Goal: Task Accomplishment & Management: Complete application form

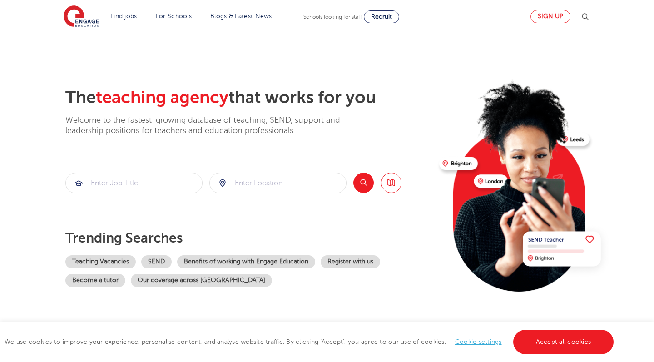
click at [541, 15] on link "Sign up" at bounding box center [550, 16] width 40 height 13
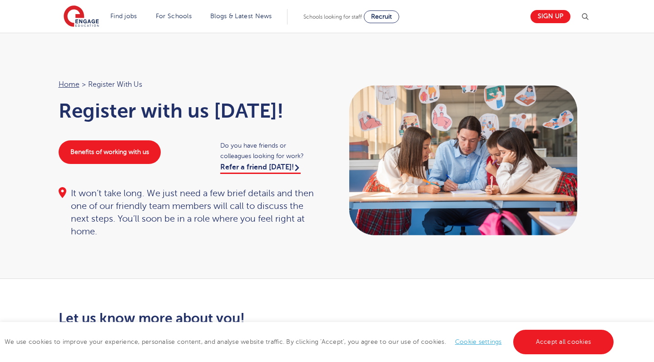
scroll to position [6, 0]
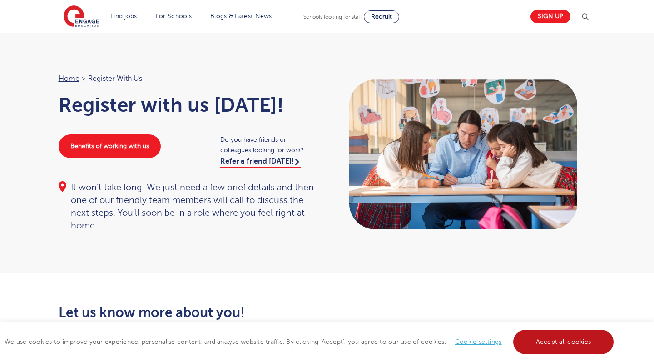
click at [547, 336] on link "Accept all cookies" at bounding box center [563, 342] width 101 height 25
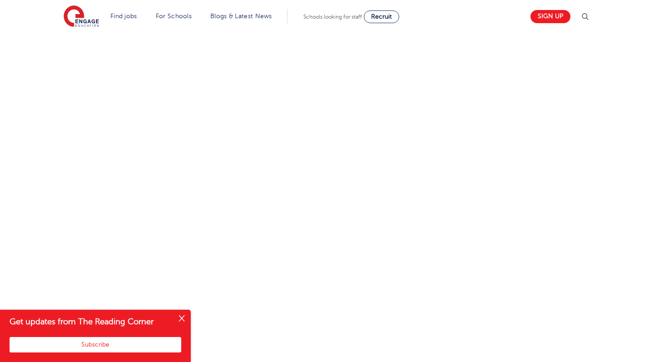
scroll to position [652, 0]
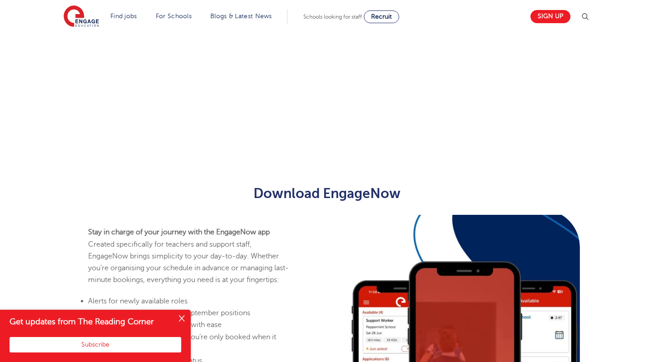
click at [182, 322] on button "Close" at bounding box center [182, 319] width 18 height 18
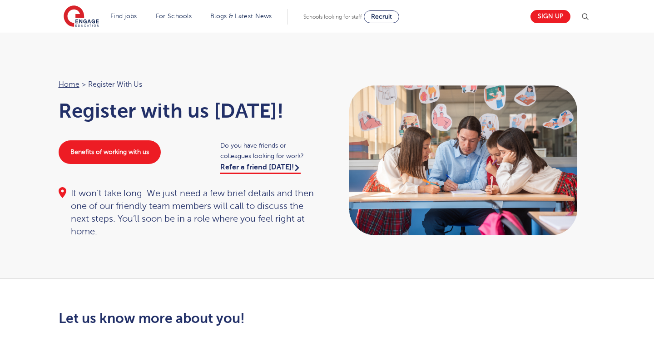
scroll to position [0, 0]
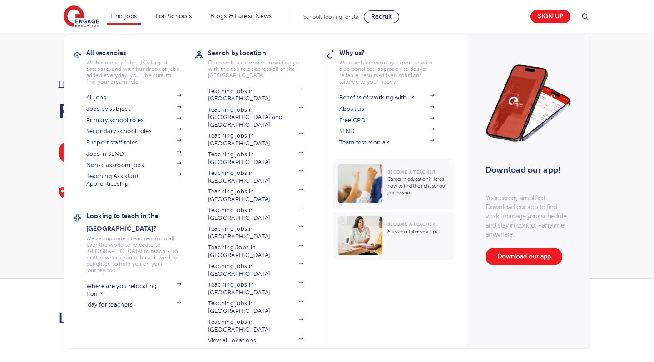
click at [96, 122] on link "Primary school roles" at bounding box center [133, 120] width 95 height 7
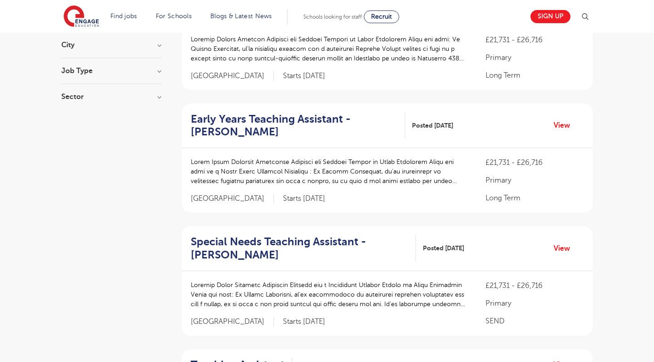
scroll to position [39, 0]
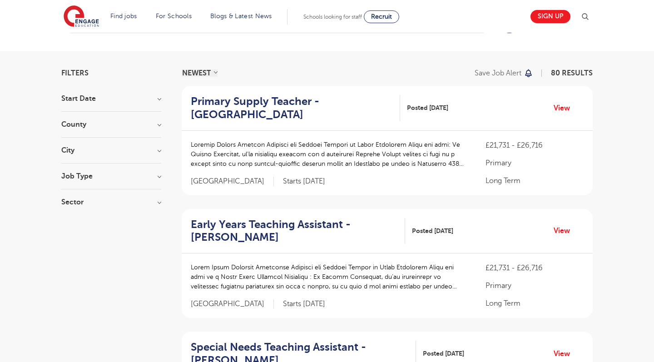
click at [106, 173] on h3 "Job Type" at bounding box center [111, 176] width 100 height 7
click at [105, 129] on div "County Leeds 20 Kirklees 12 West Sussex 8 Bradford 4 Ealing 4 Show more" at bounding box center [111, 129] width 100 height 17
click at [115, 122] on h3 "County" at bounding box center [111, 124] width 100 height 7
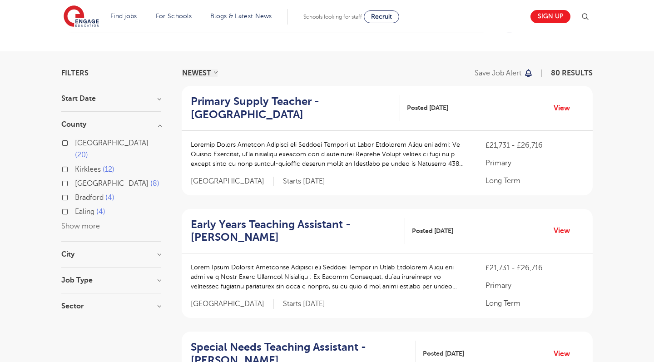
scroll to position [52, 0]
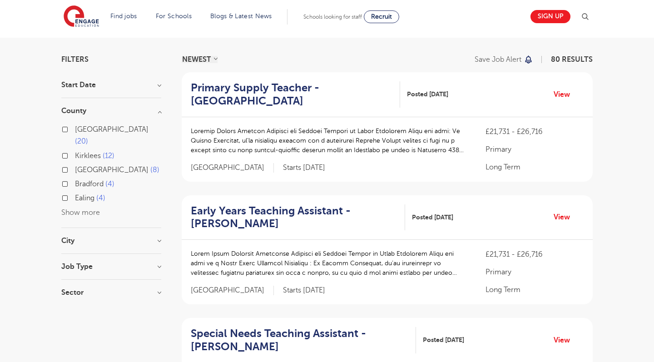
click at [79, 208] on button "Show more" at bounding box center [80, 212] width 39 height 8
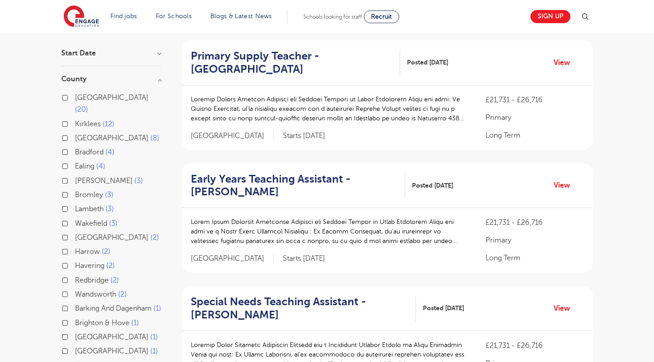
scroll to position [97, 0]
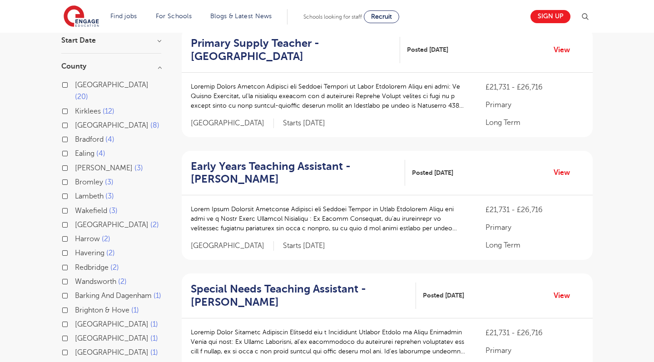
click at [88, 263] on span "Redbridge" at bounding box center [92, 267] width 34 height 8
click at [81, 263] on input "Redbridge 2" at bounding box center [78, 266] width 6 height 6
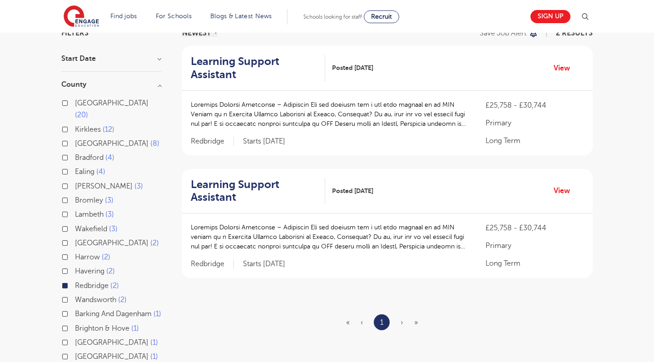
scroll to position [78, 0]
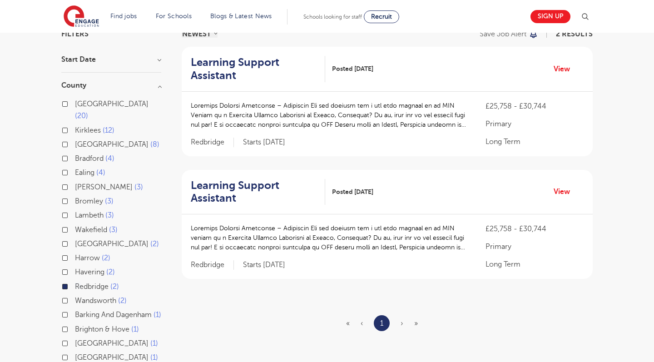
click at [82, 282] on span "Redbridge" at bounding box center [92, 286] width 34 height 8
click at [81, 282] on input "Redbridge 2" at bounding box center [78, 285] width 6 height 6
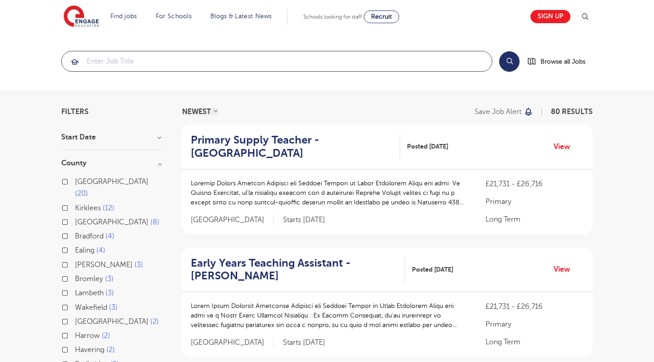
click at [225, 54] on input "search" at bounding box center [277, 61] width 430 height 20
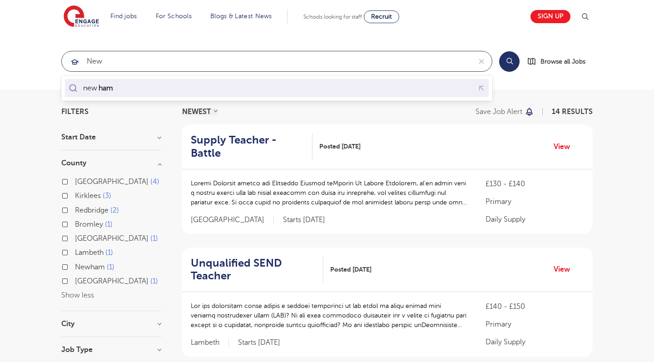
click at [136, 88] on div "new ham" at bounding box center [277, 88] width 420 height 14
type input "newham"
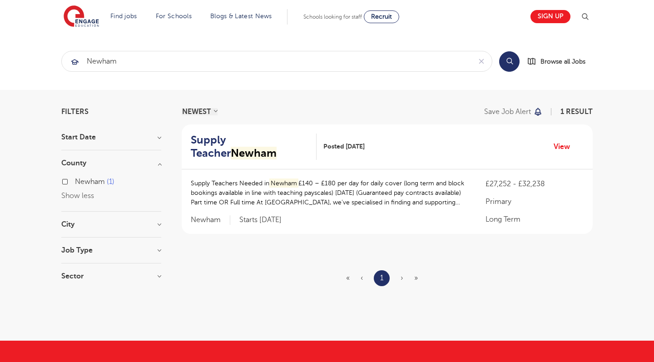
click at [234, 139] on h2 "Supply Teacher Newham" at bounding box center [250, 146] width 119 height 26
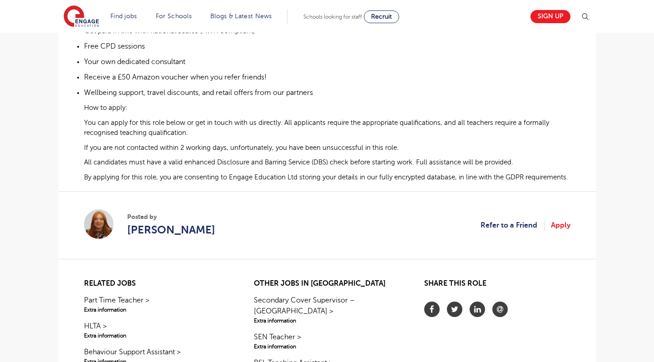
scroll to position [692, 0]
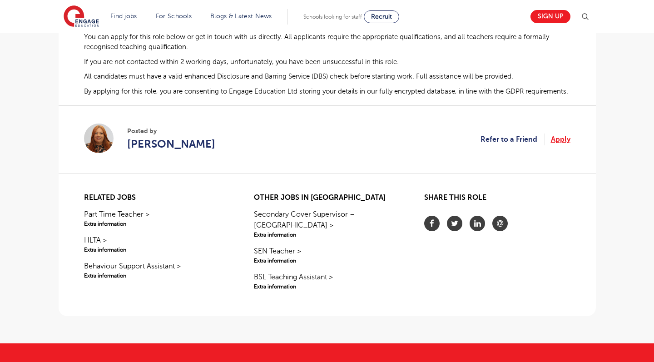
click at [558, 145] on link "Apply" at bounding box center [561, 139] width 20 height 12
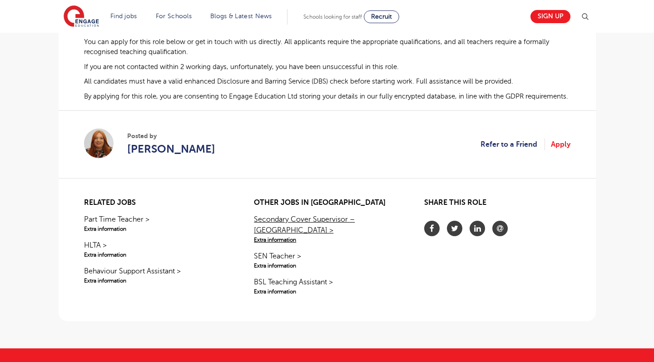
click at [350, 221] on link "Secondary Cover Supervisor – Newham > Extra information" at bounding box center [327, 229] width 146 height 30
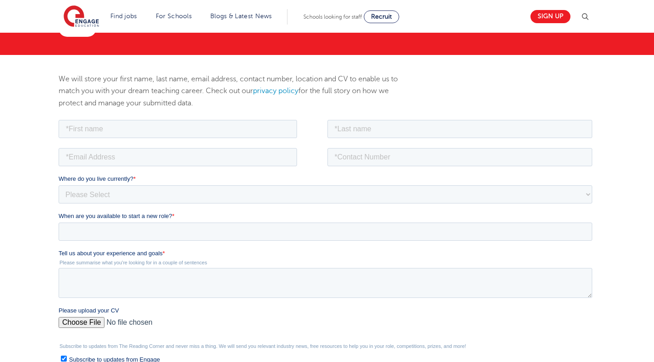
scroll to position [74, 0]
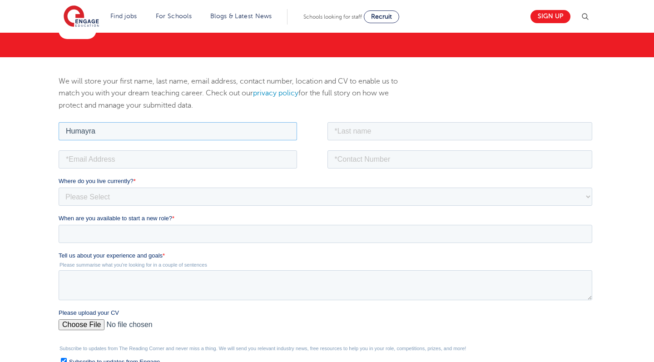
type input "Humayra"
type input "[PERSON_NAME]"
click at [88, 166] on input "email" at bounding box center [177, 159] width 238 height 18
type input "[EMAIL_ADDRESS][DOMAIN_NAME]"
click at [338, 154] on input "tel" at bounding box center [459, 159] width 265 height 18
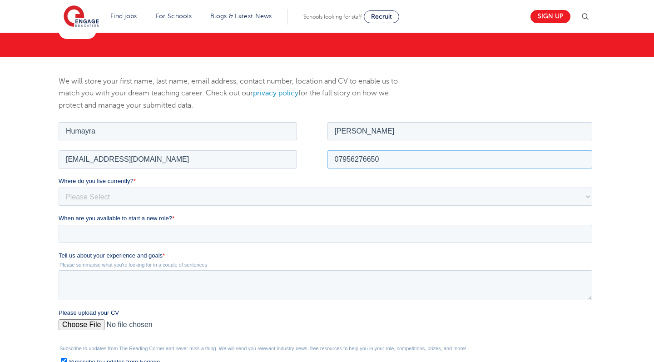
type input "07956276650"
click at [213, 192] on select "Please Select UK Canada Ireland Australia New Zealand Europe USA South Africa J…" at bounding box center [325, 196] width 534 height 18
select select "UK"
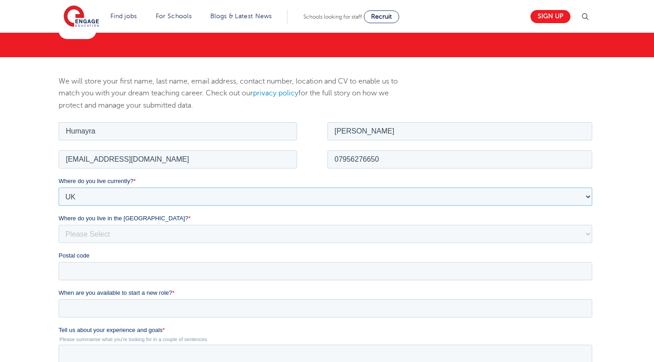
scroll to position [124, 0]
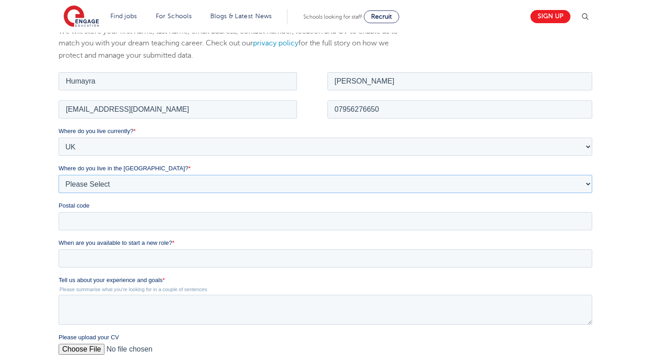
select select "London"
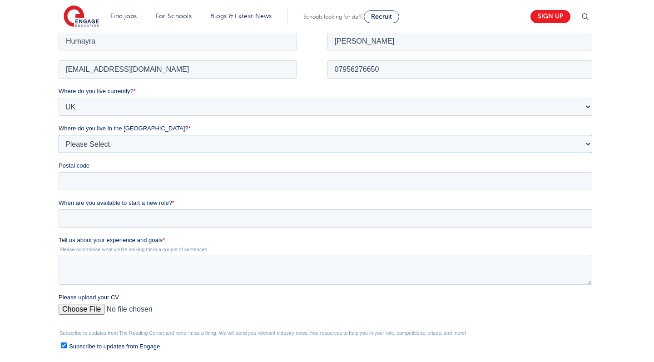
scroll to position [184, 0]
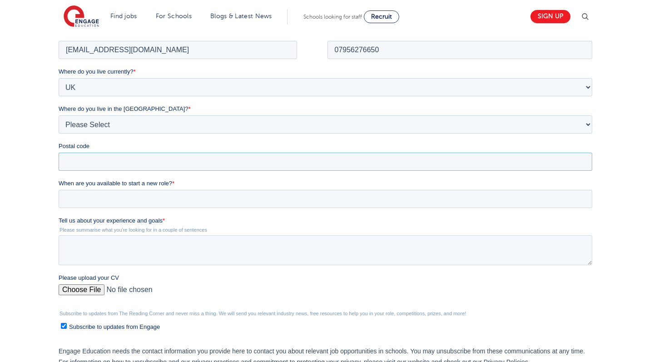
click at [131, 156] on input "Postal code" at bounding box center [325, 161] width 534 height 18
type input "E7 9NL"
click at [122, 195] on input "When are you available to start a new role? *" at bounding box center [325, 198] width 534 height 18
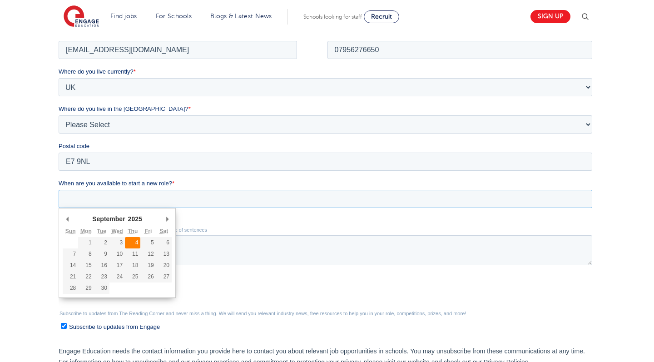
type div "2025-09-04"
type input "2025/09/04"
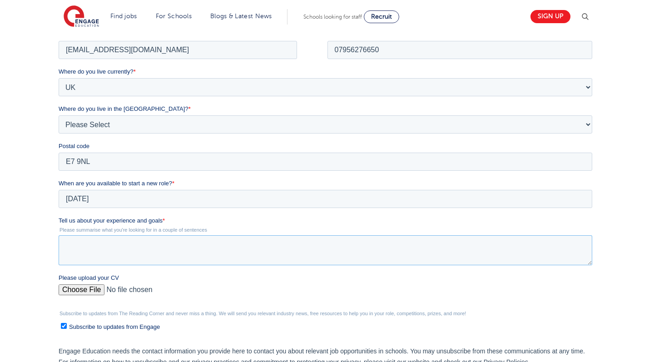
click at [133, 244] on textarea "Tell us about your experience and goals *" at bounding box center [325, 250] width 534 height 30
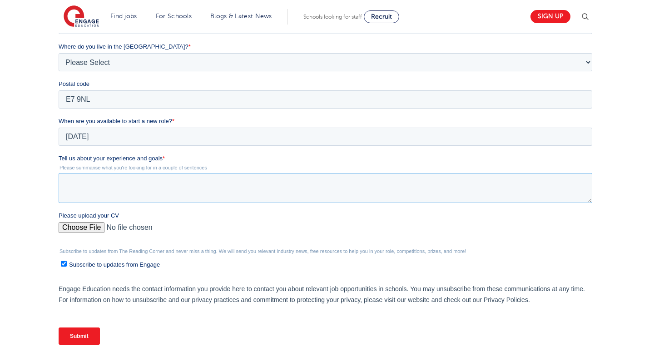
scroll to position [247, 0]
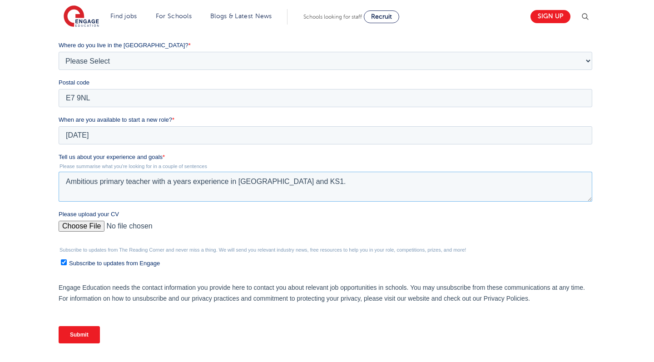
type textarea "Ambitious primary teacher with a years experience in EYFS and KS1."
click at [76, 228] on input "Please upload your CV" at bounding box center [325, 230] width 534 height 18
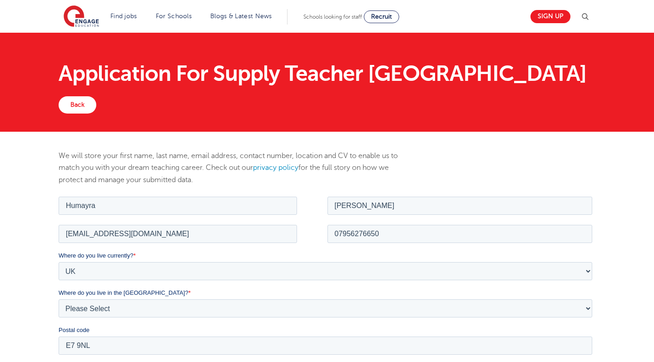
scroll to position [0, 0]
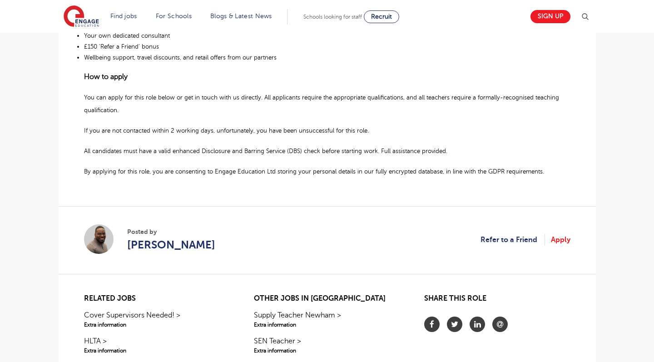
scroll to position [616, 0]
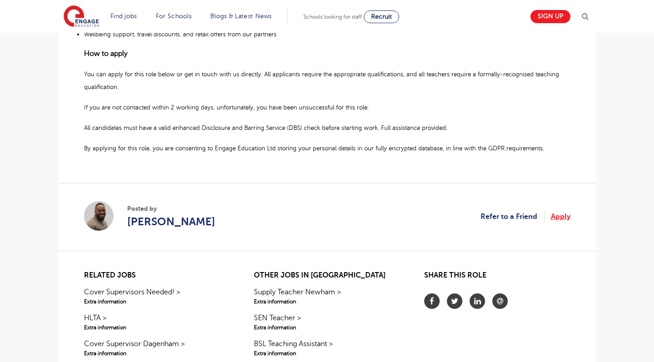
click at [551, 211] on link "Apply" at bounding box center [561, 217] width 20 height 12
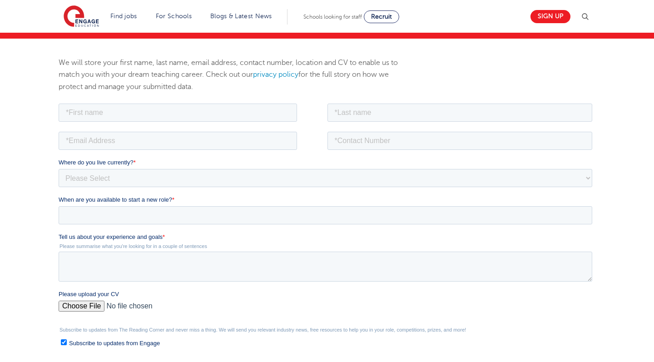
scroll to position [64, 0]
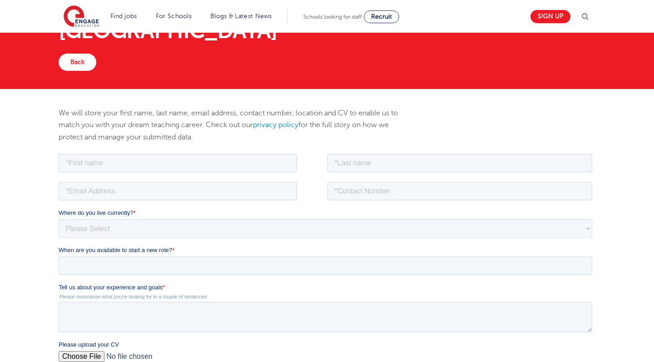
click at [82, 73] on div "Application For Secondary Cover Supervisor – Newham Back" at bounding box center [327, 28] width 654 height 121
click at [82, 60] on link "Back" at bounding box center [78, 62] width 38 height 17
